Goal: Find specific fact

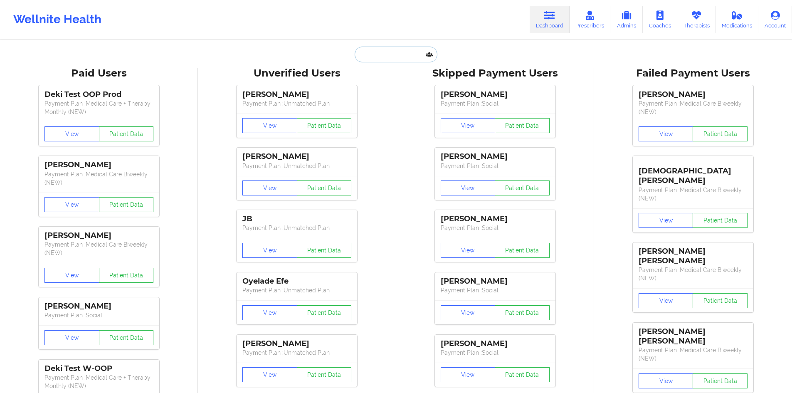
click at [377, 52] on input "text" at bounding box center [396, 55] width 82 height 16
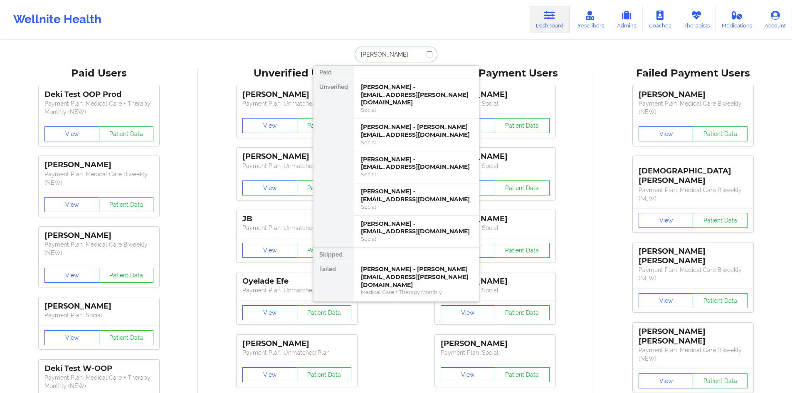
type input "[PERSON_NAME]"
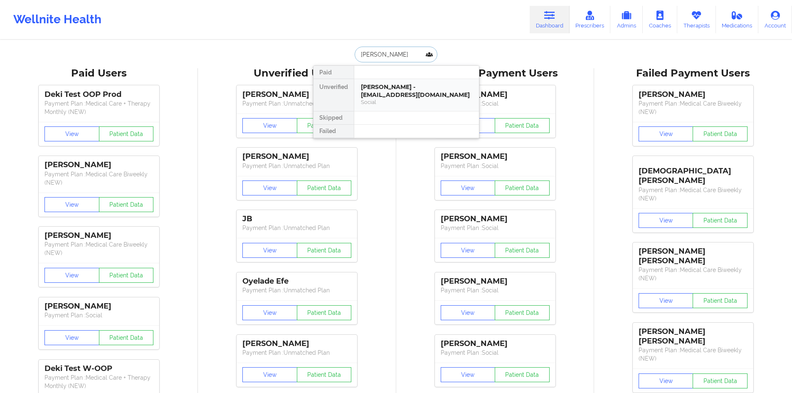
click at [392, 89] on div "[PERSON_NAME] - [EMAIL_ADDRESS][DOMAIN_NAME]" at bounding box center [416, 90] width 111 height 15
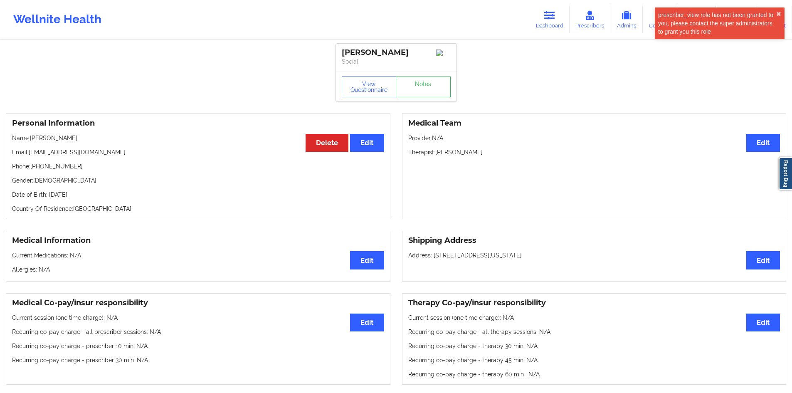
click at [71, 151] on p "Email: [EMAIL_ADDRESS][DOMAIN_NAME]" at bounding box center [198, 152] width 372 height 8
click at [85, 155] on p "Email: [EMAIL_ADDRESS][DOMAIN_NAME]" at bounding box center [198, 152] width 372 height 8
drag, startPoint x: 85, startPoint y: 155, endPoint x: 48, endPoint y: 153, distance: 37.1
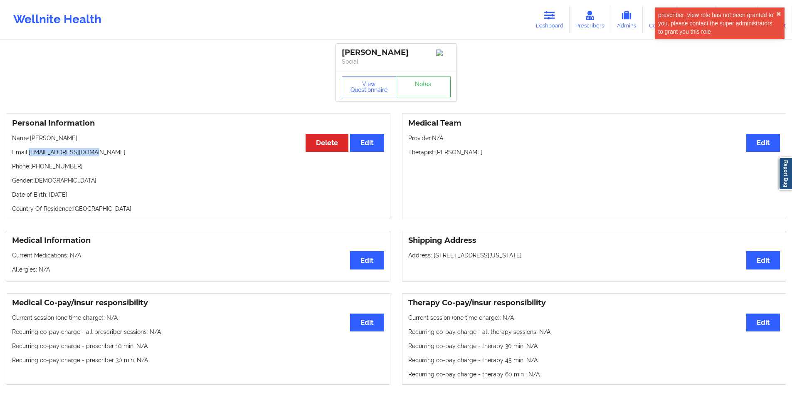
click at [48, 153] on p "Email: [EMAIL_ADDRESS][DOMAIN_NAME]" at bounding box center [198, 152] width 372 height 8
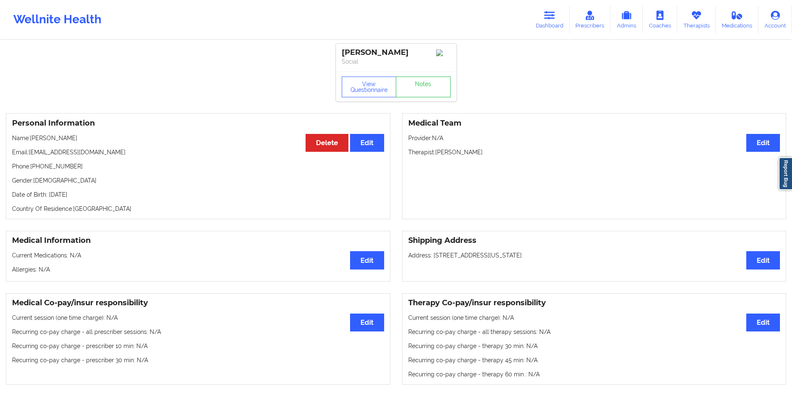
click at [78, 139] on p "Name: [PERSON_NAME]" at bounding box center [198, 138] width 372 height 8
copy p "Waissbluth"
